Goal: Check status: Check status

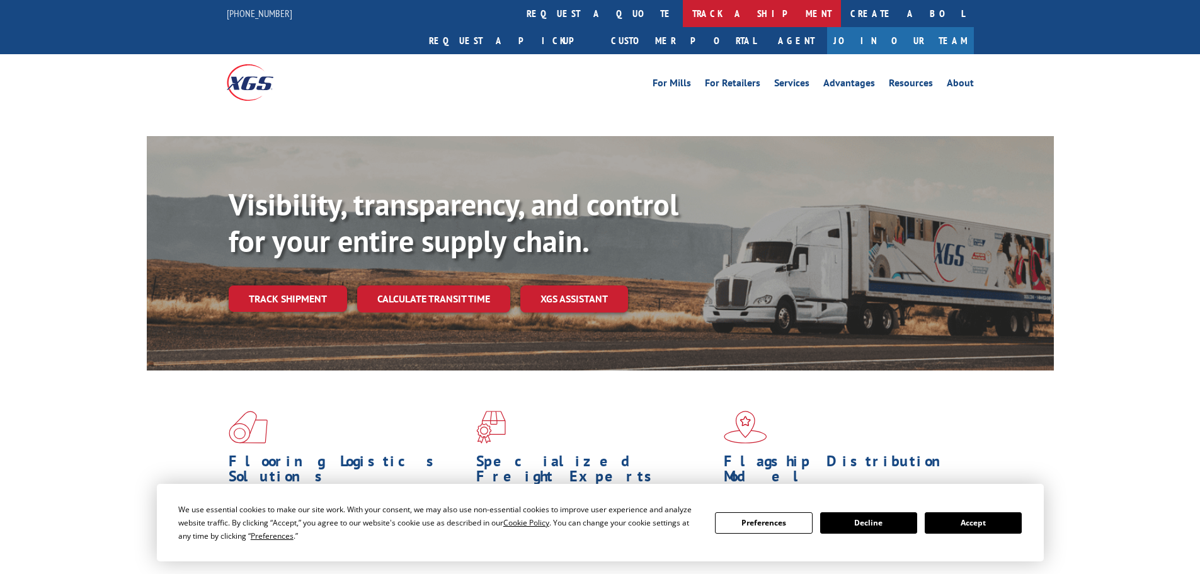
click at [683, 10] on link "track a shipment" at bounding box center [762, 13] width 158 height 27
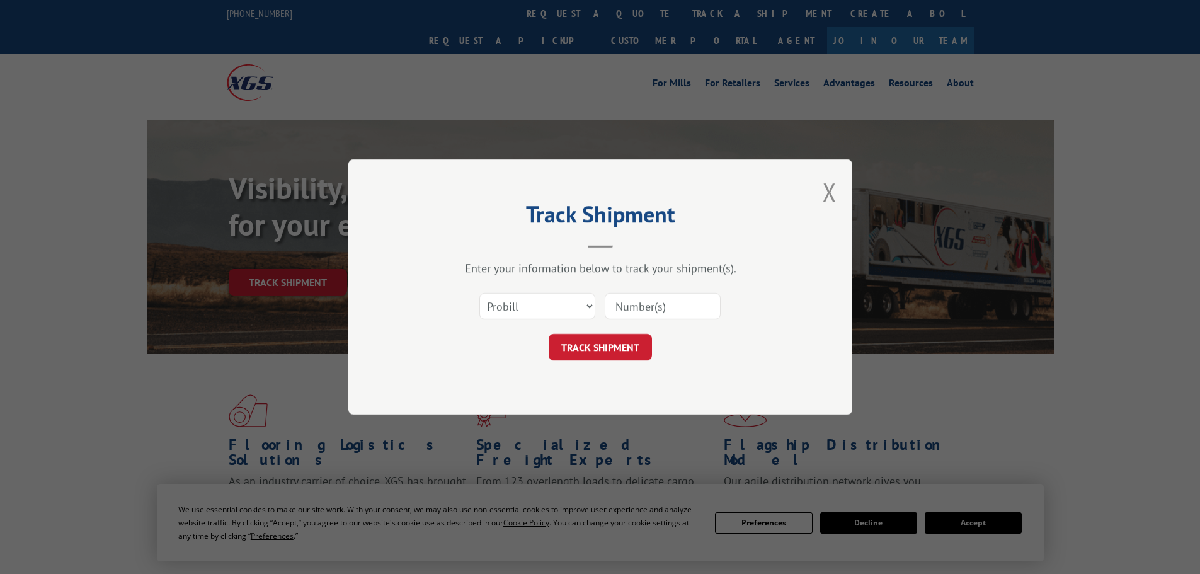
click at [590, 306] on select "Select category... Probill BOL PO" at bounding box center [538, 306] width 116 height 26
select select "bol"
click at [480, 293] on select "Select category... Probill BOL PO" at bounding box center [538, 306] width 116 height 26
paste input "6026022"
type input "6026022"
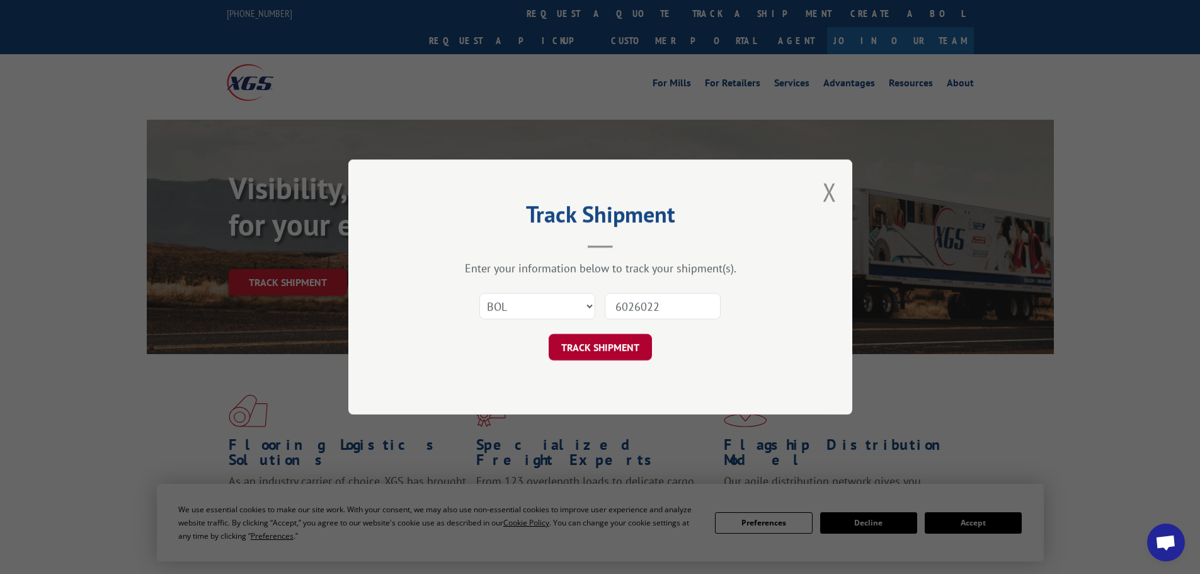
click at [616, 342] on button "TRACK SHIPMENT" at bounding box center [600, 347] width 103 height 26
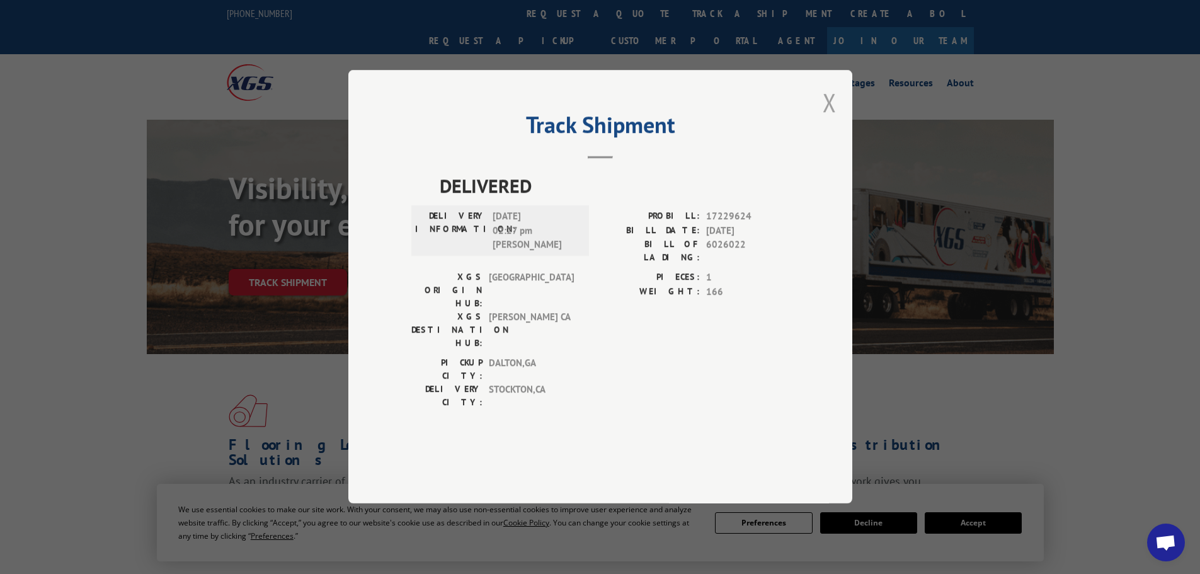
click at [829, 119] on button "Close modal" at bounding box center [830, 102] width 14 height 33
